Goal: Communication & Community: Answer question/provide support

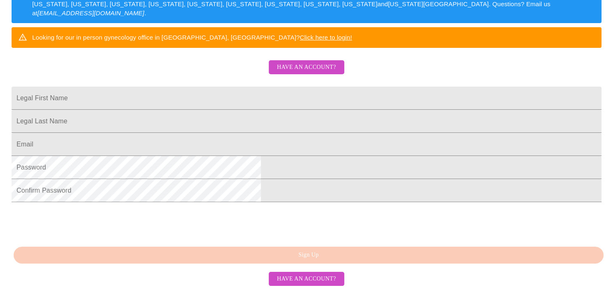
scroll to position [183, 0]
click at [268, 91] on input "Legal First Name" at bounding box center [307, 98] width 590 height 23
click at [307, 60] on button "Have an account?" at bounding box center [307, 67] width 76 height 14
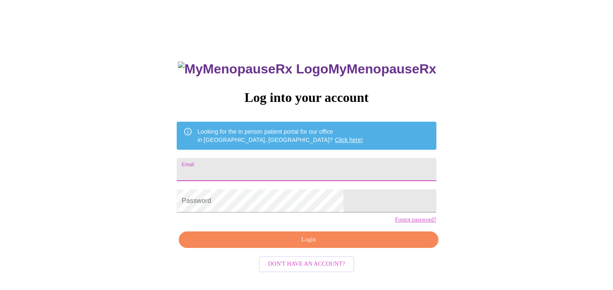
click at [282, 164] on input "Email" at bounding box center [306, 169] width 259 height 23
type input "[EMAIL_ADDRESS][DOMAIN_NAME]"
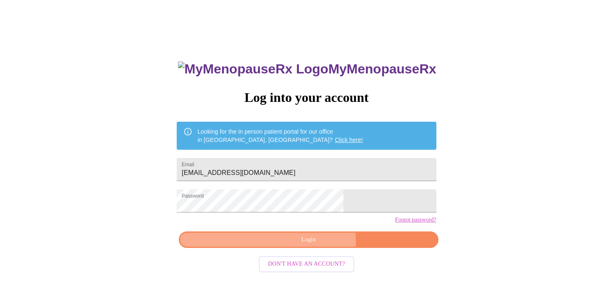
click at [314, 245] on span "Login" at bounding box center [308, 240] width 240 height 10
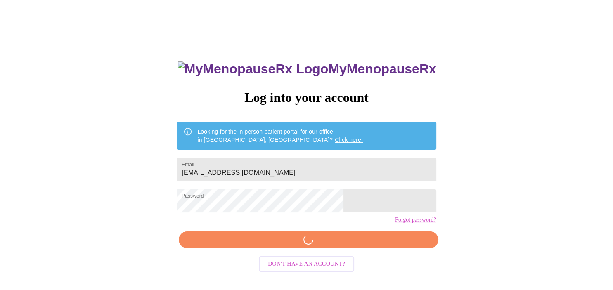
scroll to position [13, 0]
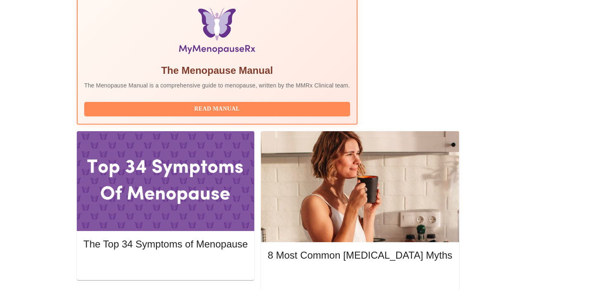
scroll to position [261, 0]
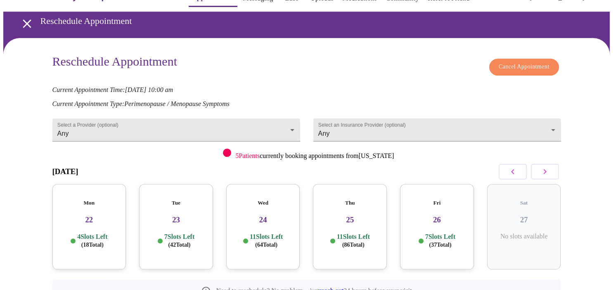
scroll to position [21, 0]
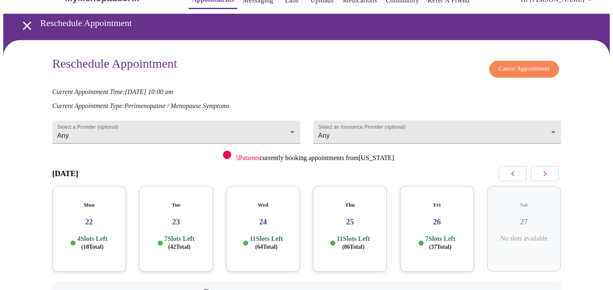
click at [521, 66] on span "Cancel Appointment" at bounding box center [524, 69] width 51 height 10
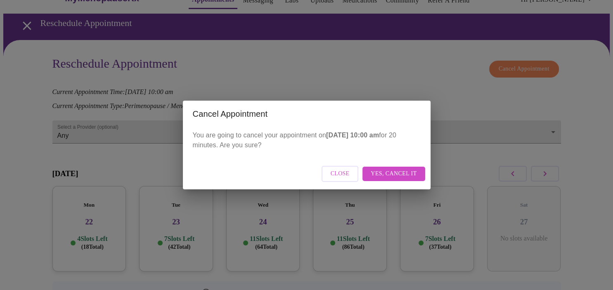
click at [341, 174] on span "Close" at bounding box center [340, 174] width 19 height 10
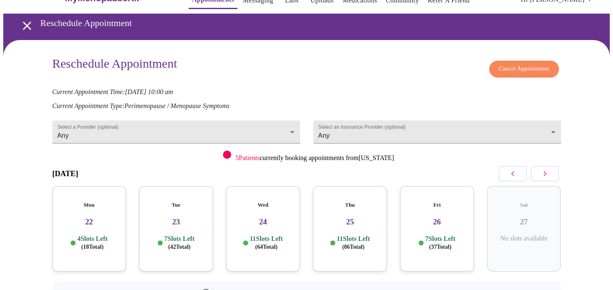
scroll to position [0, 0]
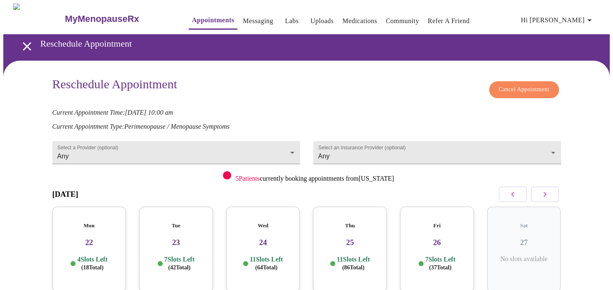
click at [243, 18] on link "Messaging" at bounding box center [258, 21] width 30 height 12
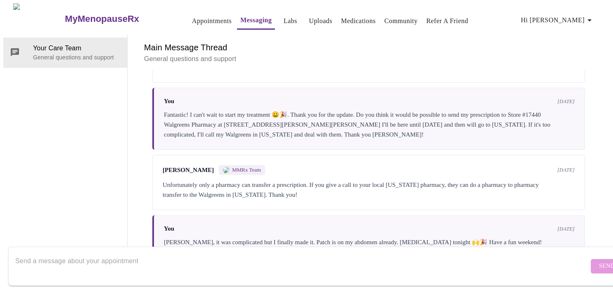
scroll to position [693, 0]
click at [53, 253] on textarea "Send a message about your appointment" at bounding box center [302, 266] width 574 height 26
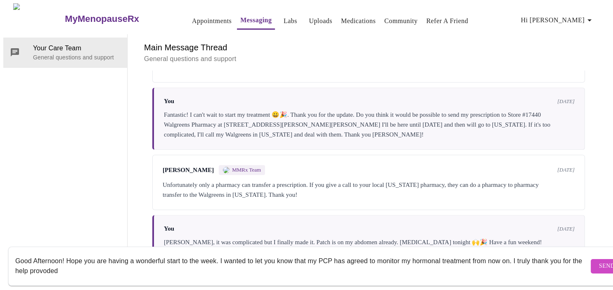
click at [51, 263] on textarea "Good Afternoon! Hope you are having a wonderful start to the week. I wanted to …" at bounding box center [302, 266] width 574 height 26
click at [88, 267] on textarea "Good Afternoon! Hope you are having a wonderful start to the week. I wanted to …" at bounding box center [302, 266] width 574 height 26
click at [51, 263] on textarea "Good Afternoon! Hope you are having a wonderful start to the week. I wanted to …" at bounding box center [302, 266] width 574 height 26
click at [160, 265] on textarea "Good Afternoon! Hope you are having a wonderful start to the week. I wanted to …" at bounding box center [302, 266] width 574 height 26
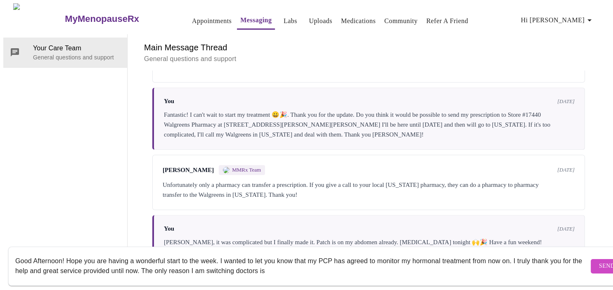
click at [209, 263] on textarea "Good Afternoon! Hope you are having a wonderful start to the week. I wanted to …" at bounding box center [302, 266] width 574 height 26
click at [242, 265] on textarea "Good Afternoon! Hope you are having a wonderful start to the week. I wanted to …" at bounding box center [302, 266] width 574 height 26
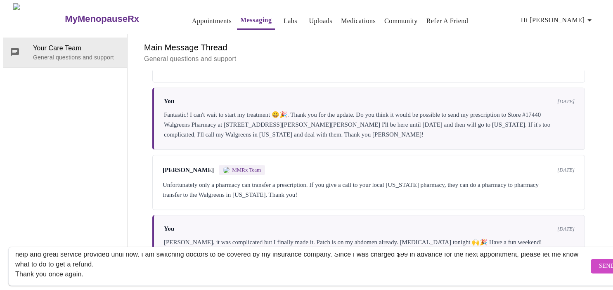
scroll to position [26, 0]
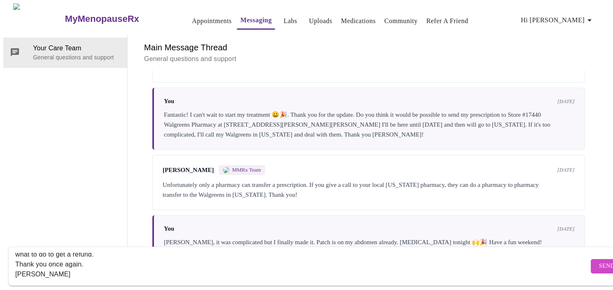
type textarea "Good Afternoon! Hope you are having a wonderful start to the week. I wanted to …"
click at [599, 261] on span "Send" at bounding box center [607, 266] width 16 height 10
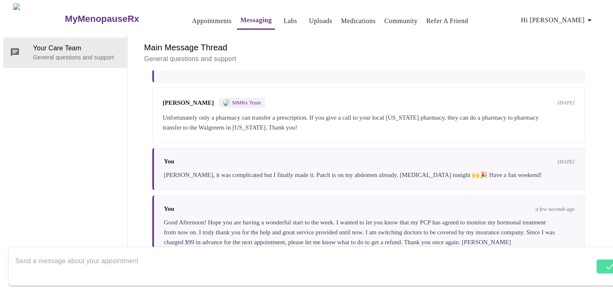
scroll to position [772, 0]
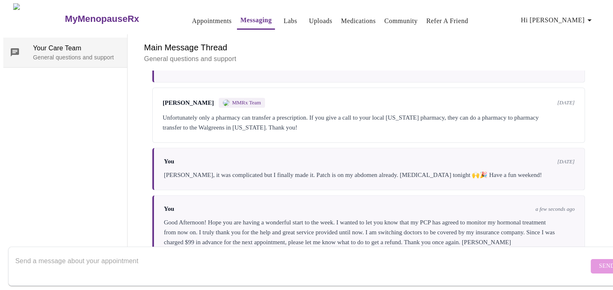
click at [54, 43] on span "Your Care Team" at bounding box center [77, 48] width 88 height 10
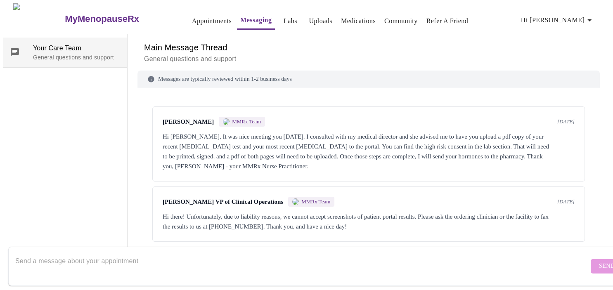
scroll to position [0, 0]
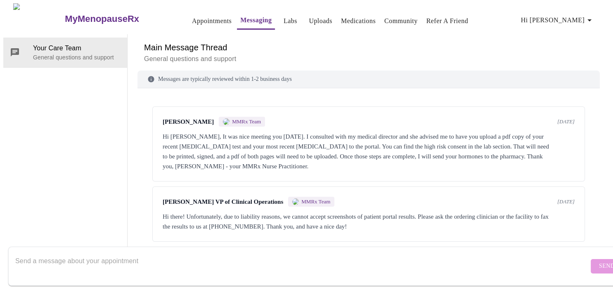
click at [389, 18] on link "Community" at bounding box center [401, 21] width 33 height 12
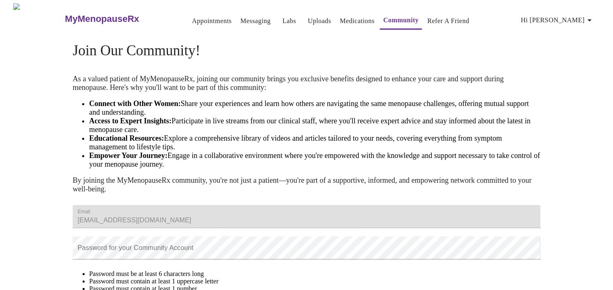
click at [192, 21] on link "Appointments" at bounding box center [212, 21] width 40 height 12
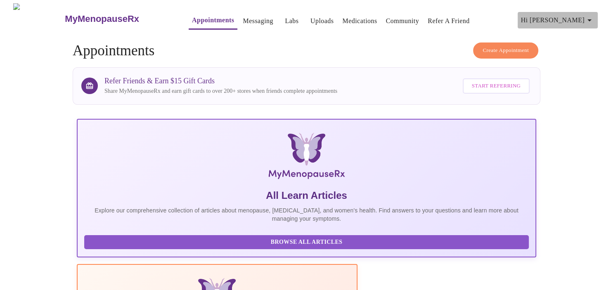
click at [593, 15] on icon "button" at bounding box center [590, 20] width 10 height 10
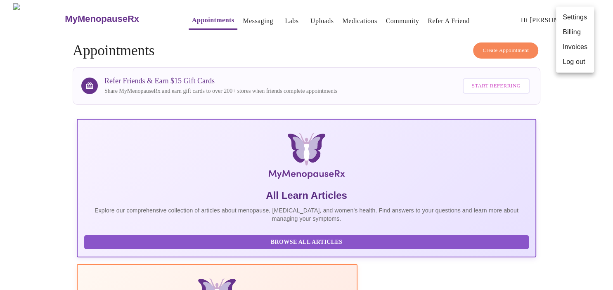
click at [573, 31] on li "Billing" at bounding box center [575, 32] width 38 height 15
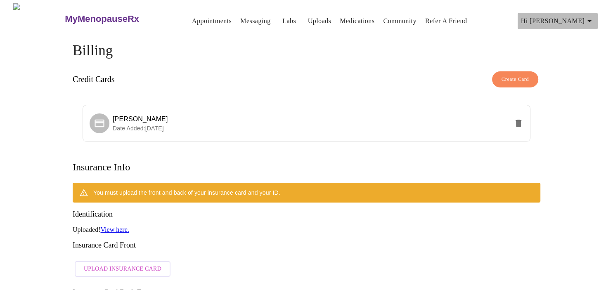
click at [594, 16] on icon "button" at bounding box center [590, 21] width 10 height 10
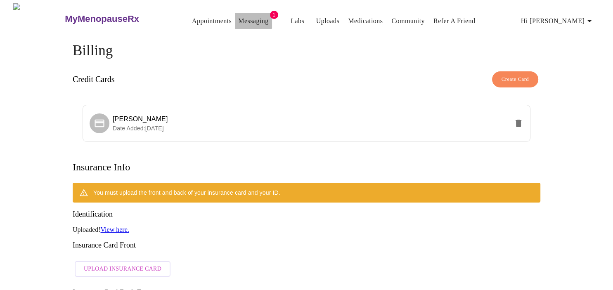
click at [239, 18] on link "Messaging" at bounding box center [253, 21] width 30 height 12
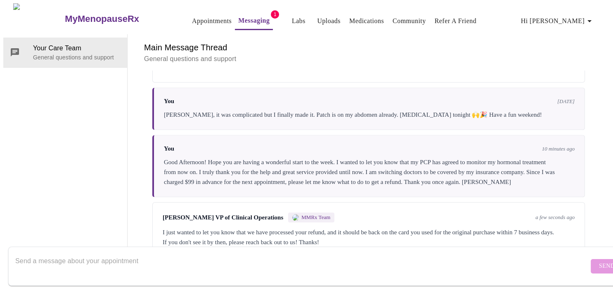
scroll to position [834, 0]
drag, startPoint x: 239, startPoint y: 18, endPoint x: 306, endPoint y: 58, distance: 78.3
click at [306, 58] on div "Main Message Thread General questions and support Messages are typically review…" at bounding box center [369, 145] width 463 height 223
click at [45, 253] on textarea "Send a message about your appointment" at bounding box center [302, 266] width 574 height 26
type textarea "Great, thank you so much!"
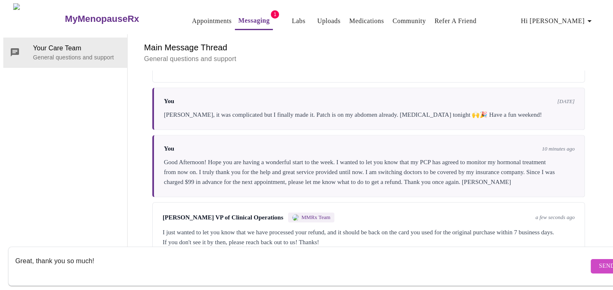
click at [599, 262] on span "Send" at bounding box center [607, 266] width 16 height 10
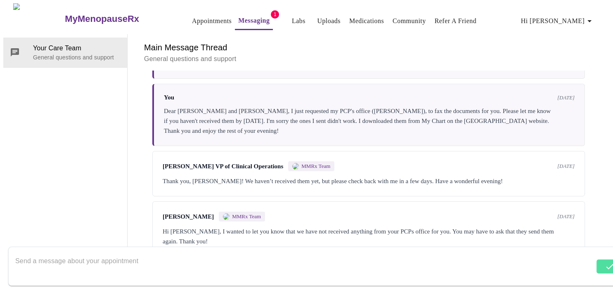
scroll to position [208, 0]
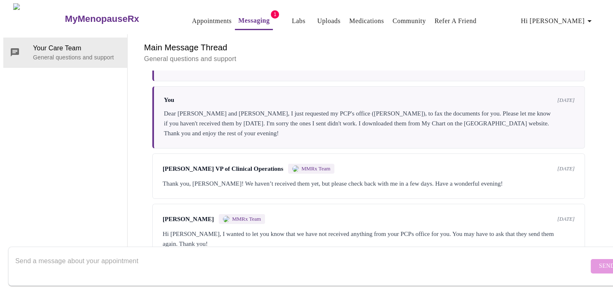
click at [192, 20] on link "Appointments" at bounding box center [212, 21] width 40 height 12
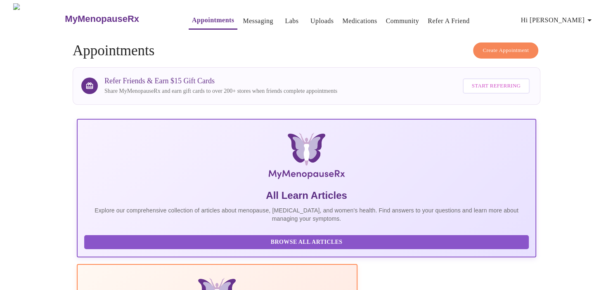
click at [595, 18] on icon "button" at bounding box center [590, 20] width 10 height 10
click at [575, 122] on div at bounding box center [306, 145] width 613 height 290
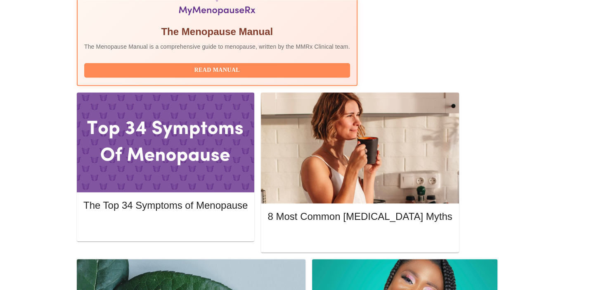
scroll to position [313, 0]
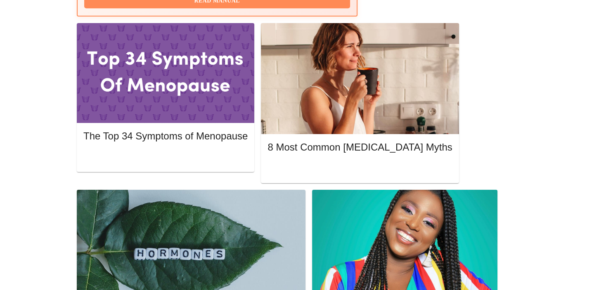
scroll to position [387, 0]
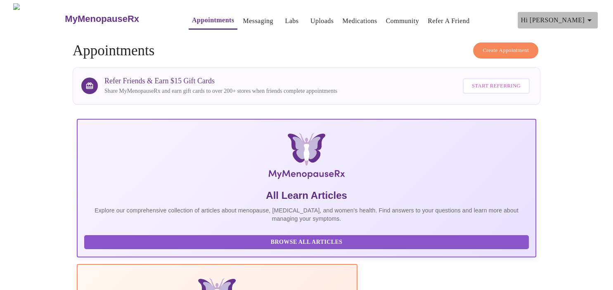
click at [590, 20] on icon "button" at bounding box center [590, 20] width 10 height 10
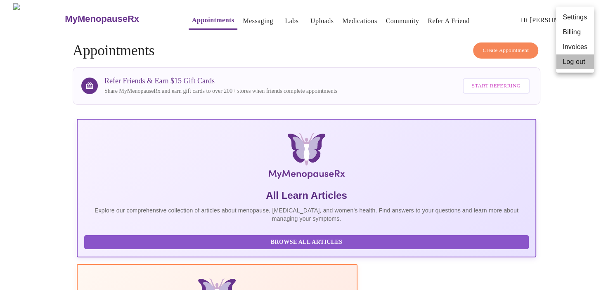
click at [574, 63] on li "Log out" at bounding box center [575, 62] width 38 height 15
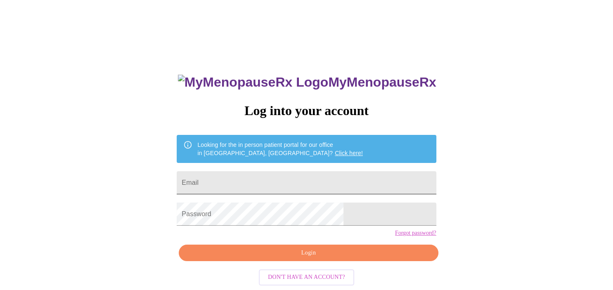
click at [304, 176] on input "Email" at bounding box center [306, 182] width 259 height 23
type input "[EMAIL_ADDRESS][DOMAIN_NAME]"
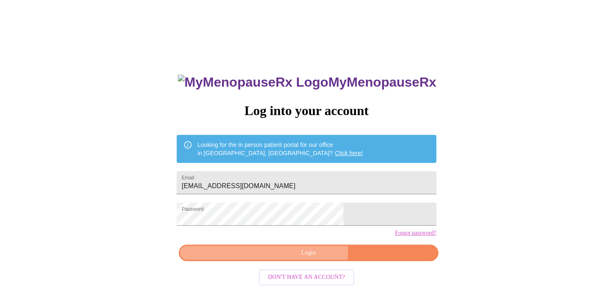
click at [310, 259] on span "Login" at bounding box center [308, 253] width 240 height 10
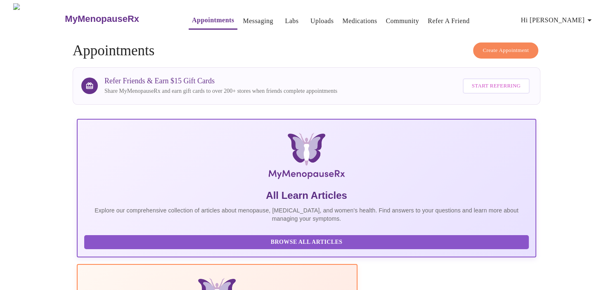
click at [243, 20] on link "Messaging" at bounding box center [258, 21] width 30 height 12
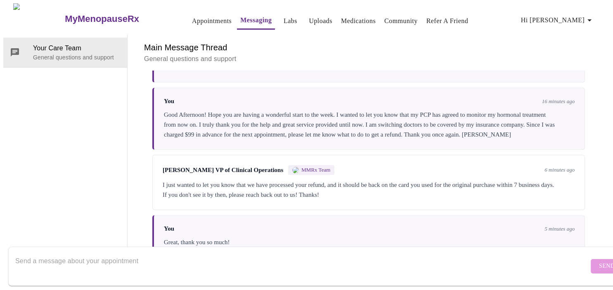
scroll to position [883, 0]
